Goal: Find specific page/section: Find specific page/section

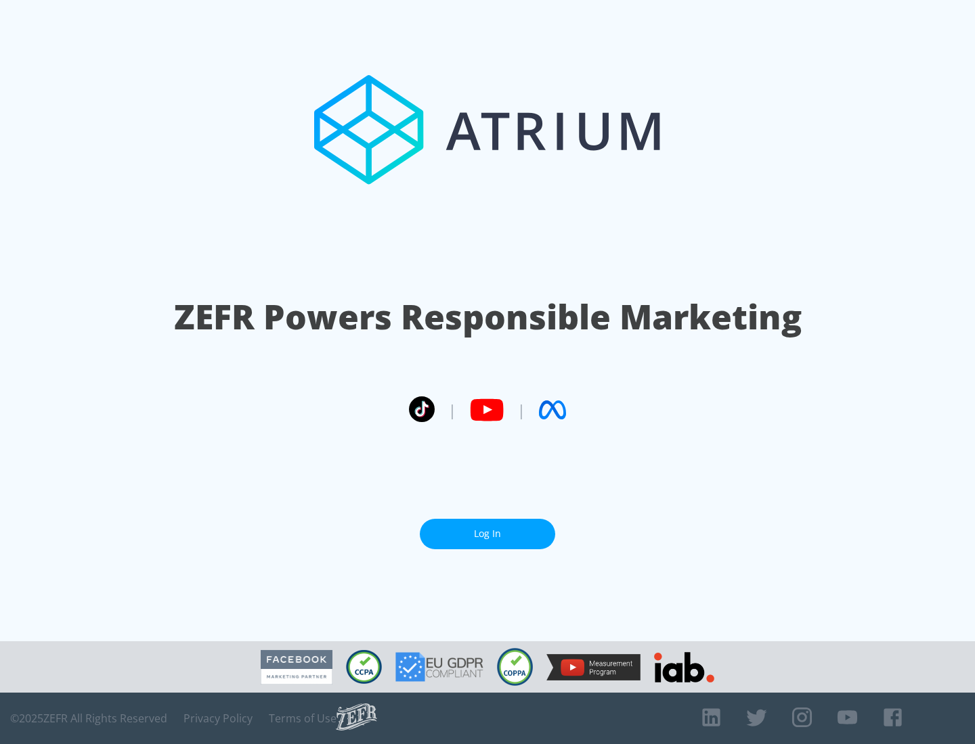
click at [487, 534] on link "Log In" at bounding box center [487, 534] width 135 height 30
